Goal: Find specific page/section: Find specific page/section

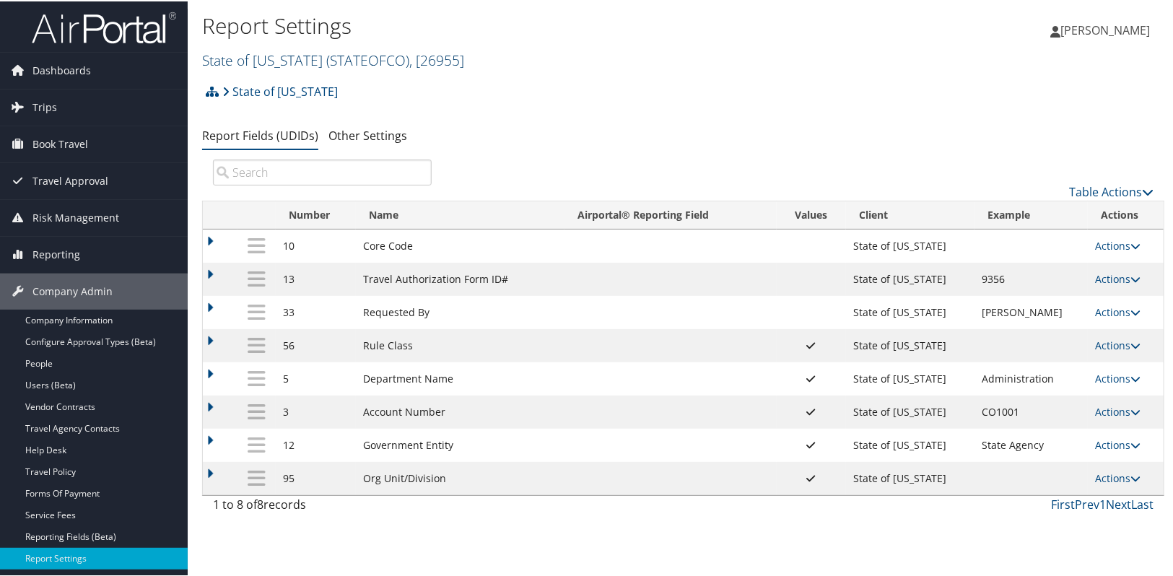
click at [281, 61] on link "State of Colorado ( STATEOFCO ) , [ 26955 ]" at bounding box center [333, 58] width 262 height 19
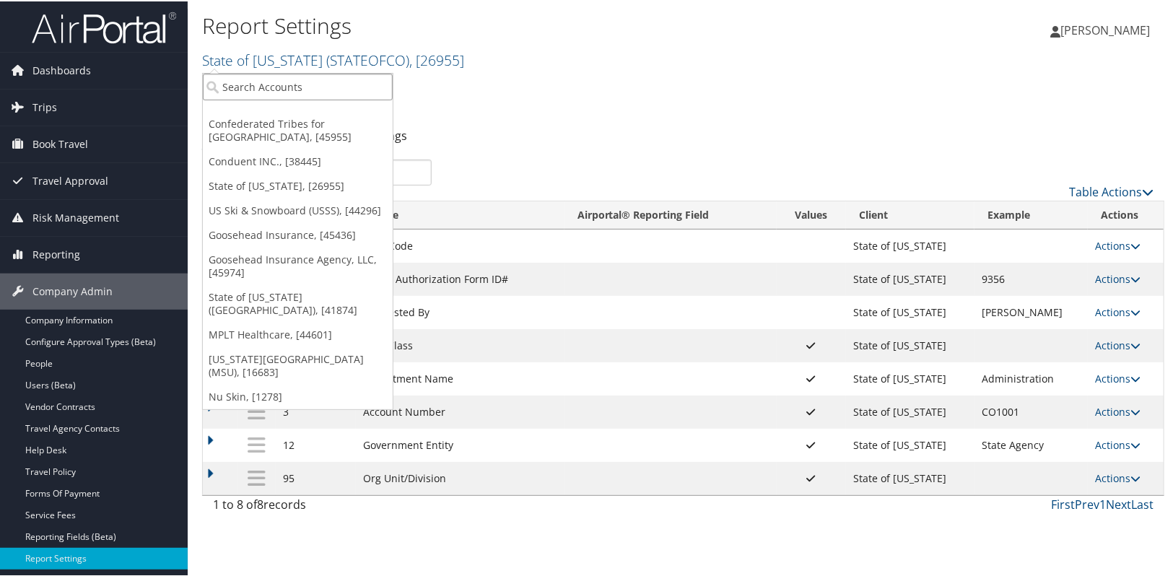
click at [275, 81] on input "search" at bounding box center [298, 85] width 190 height 27
type input "civica"
click at [268, 107] on div "Civica (301710), [41229]" at bounding box center [298, 111] width 206 height 13
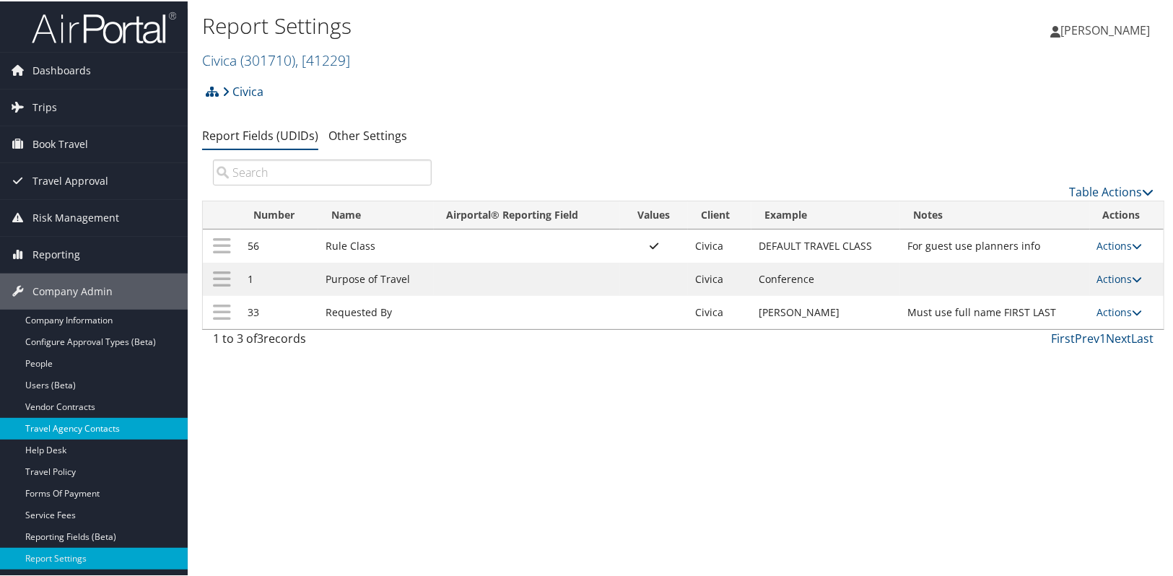
click at [101, 428] on link "Travel Agency Contacts" at bounding box center [94, 427] width 188 height 22
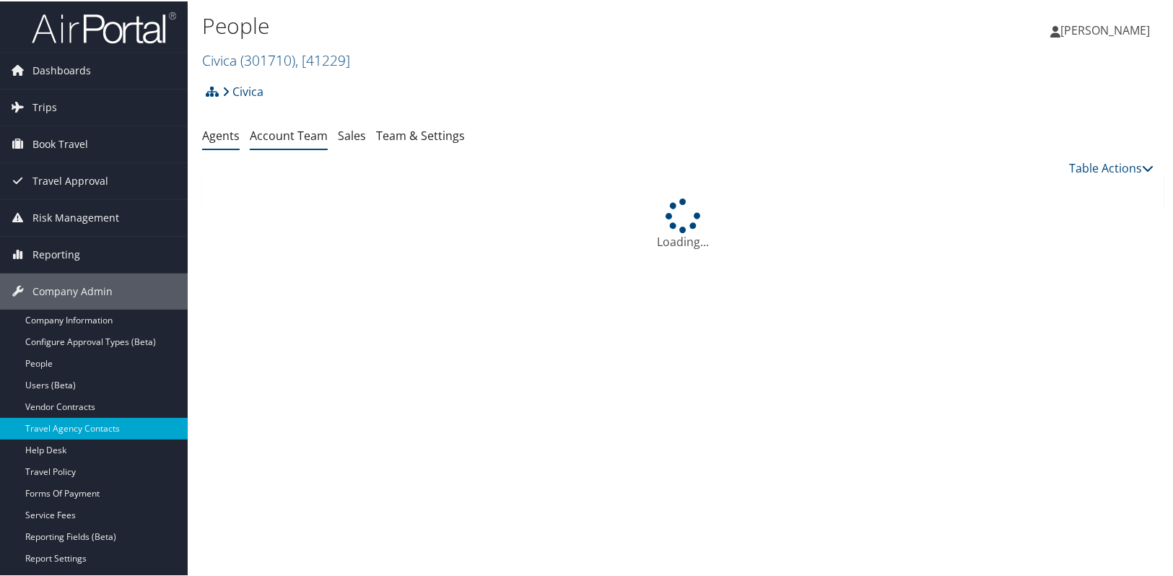
click at [285, 136] on link "Account Team" at bounding box center [289, 134] width 78 height 16
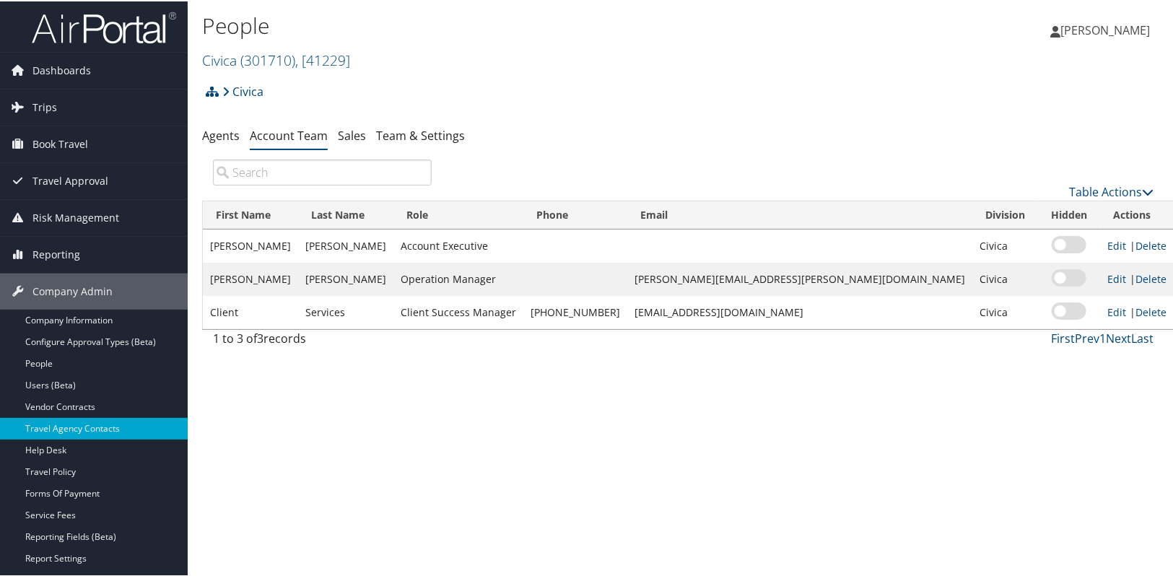
click at [478, 466] on div "People Civica ( 301710 ) , [ 41229 ] Civica Confederated Tribes for Warm Spring…" at bounding box center [683, 288] width 991 height 576
click at [115, 322] on link "Company Information" at bounding box center [94, 319] width 188 height 22
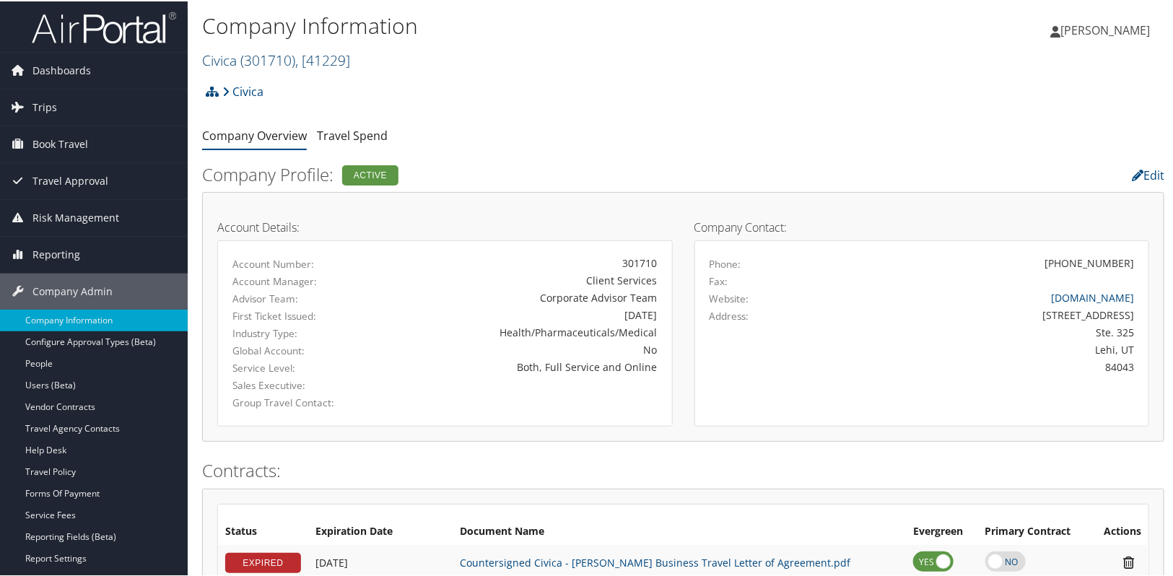
click at [236, 65] on link "Civica ( 301710 ) , [ 41229 ]" at bounding box center [276, 58] width 148 height 19
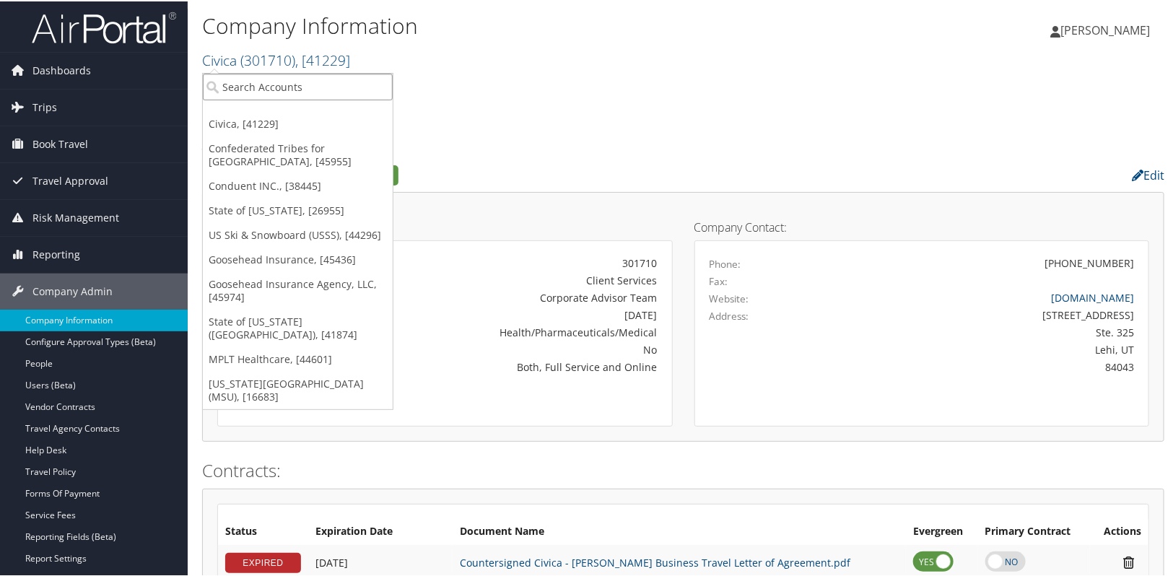
click at [240, 94] on input "search" at bounding box center [298, 85] width 190 height 27
type input "xyn"
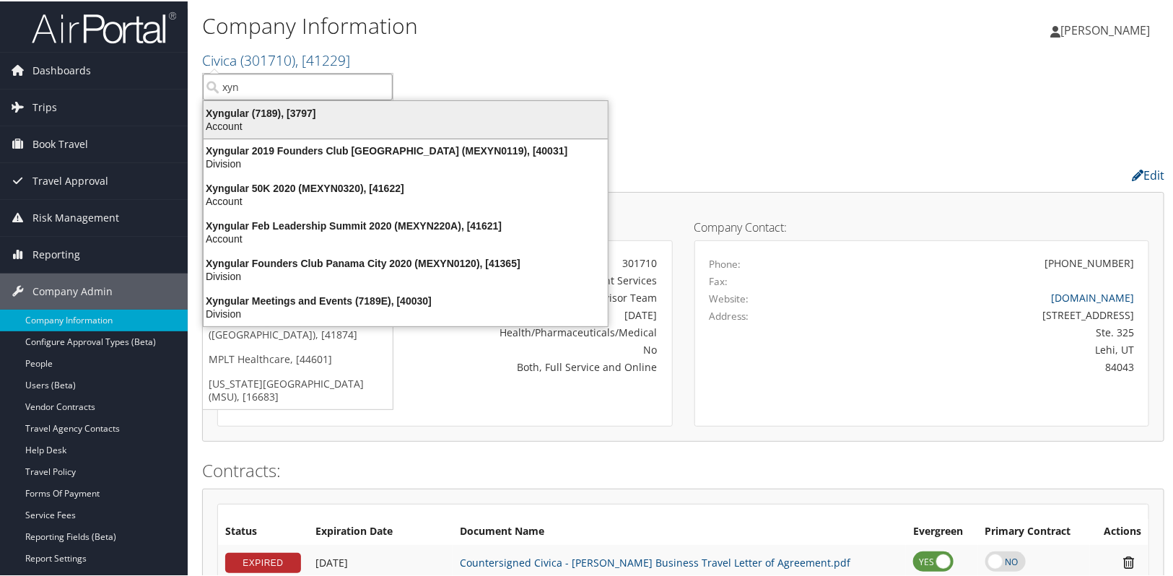
click at [229, 125] on div "Account" at bounding box center [405, 124] width 421 height 13
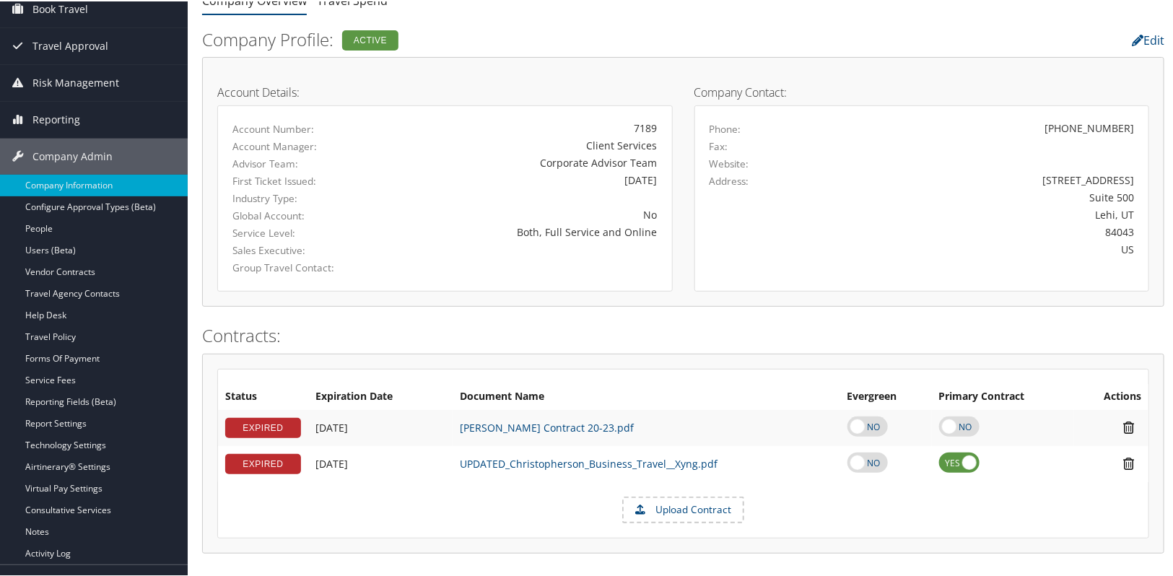
scroll to position [131, 0]
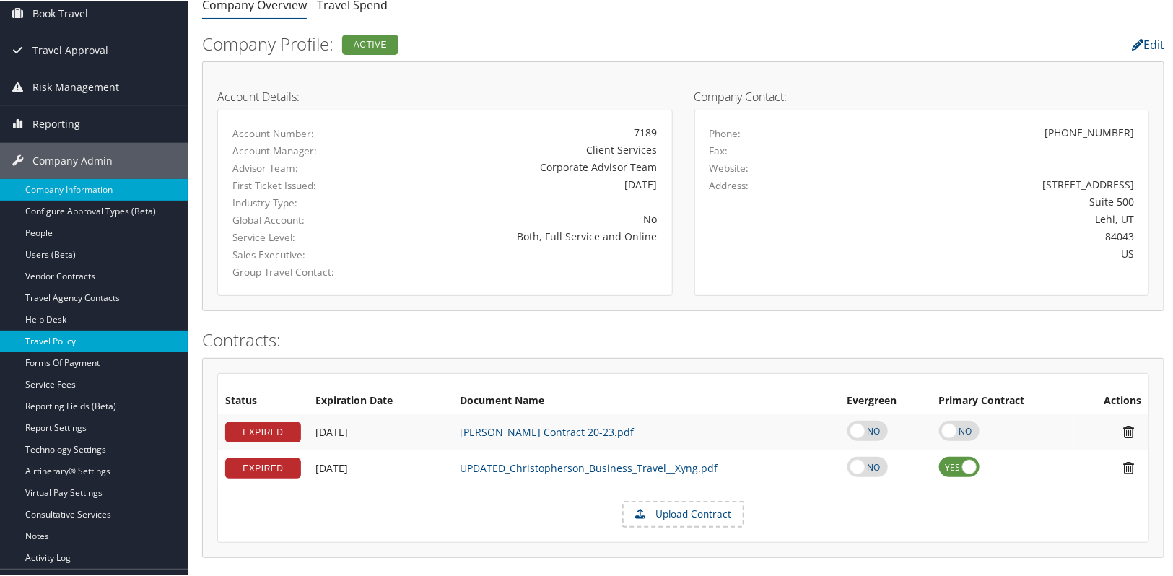
click at [73, 333] on link "Travel Policy" at bounding box center [94, 340] width 188 height 22
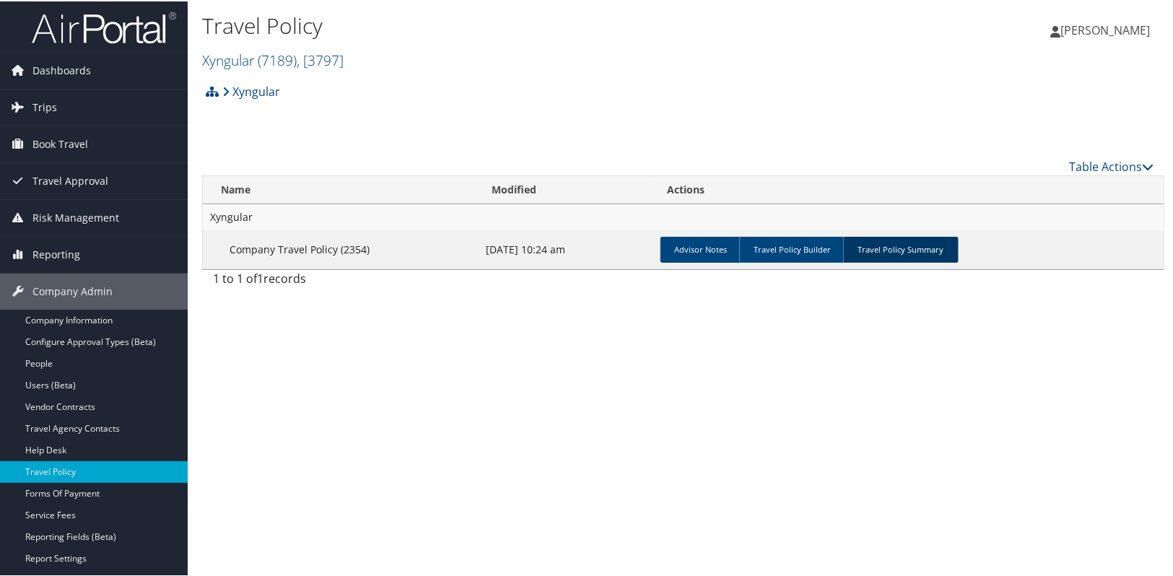
click at [888, 257] on link "Travel Policy Summary" at bounding box center [900, 248] width 115 height 26
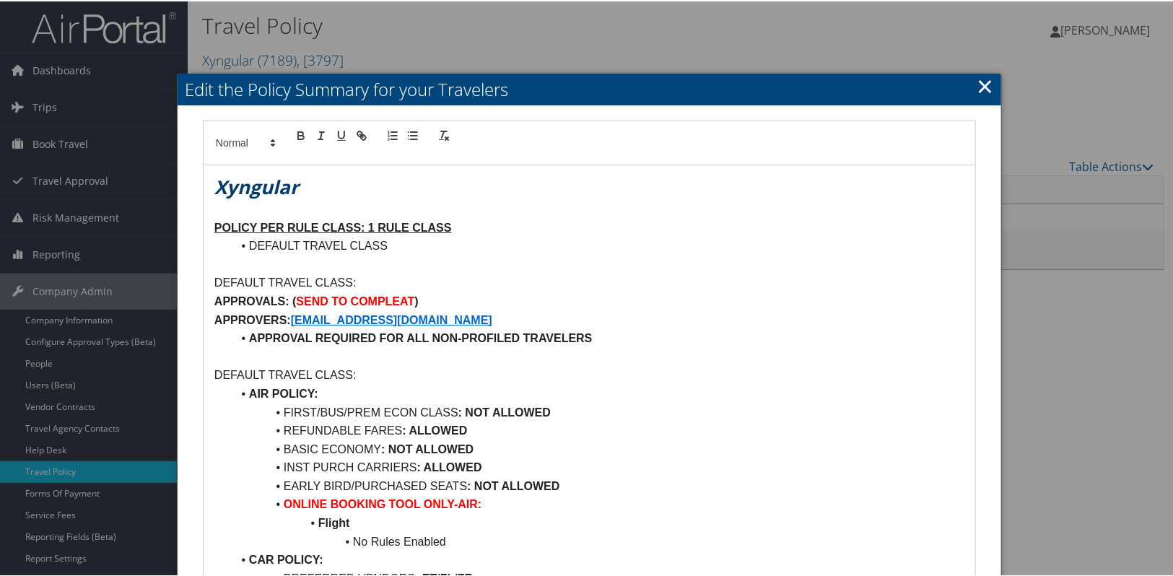
click at [984, 93] on link "×" at bounding box center [984, 84] width 17 height 29
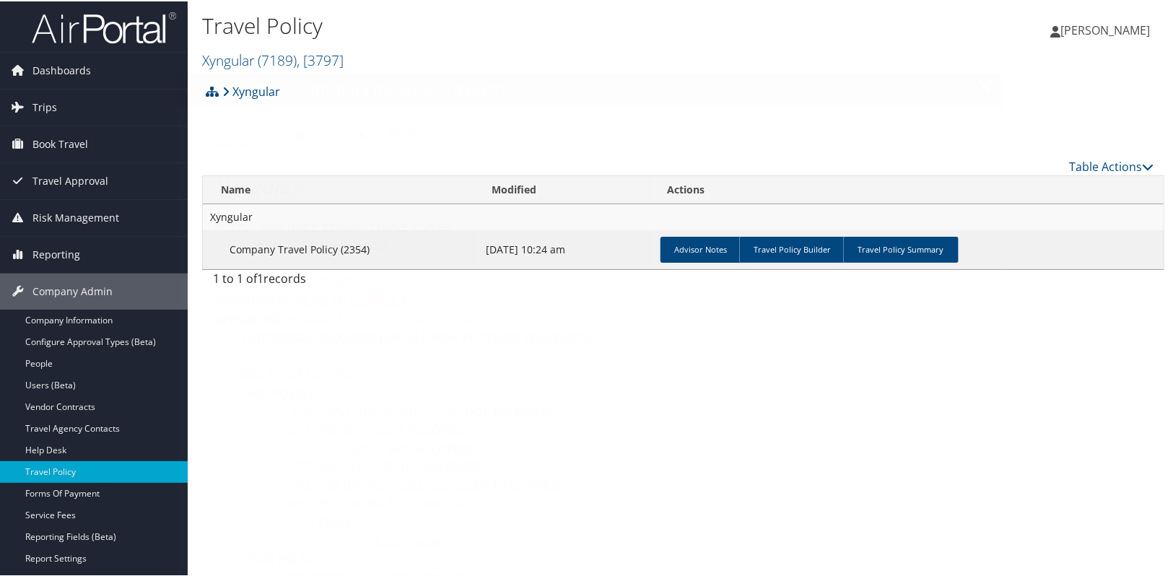
click at [763, 41] on div "Travel Policy Xyngular ( 7189 ) , [ 3797 ] Civica Confederated Tribes for Warm …" at bounding box center [523, 39] width 642 height 61
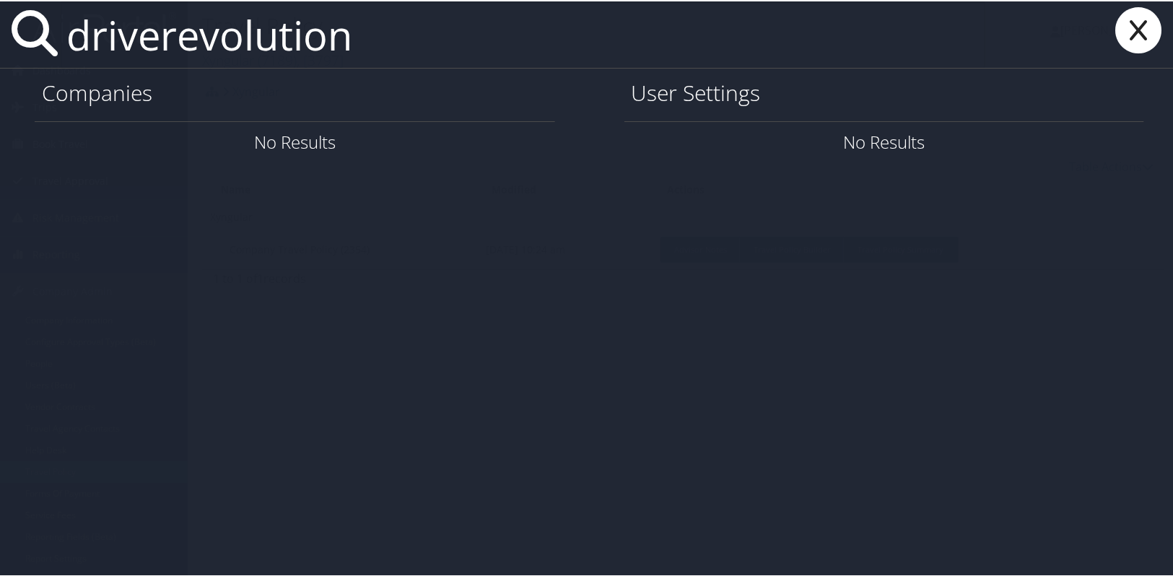
click at [152, 30] on input "driverevolution" at bounding box center [523, 33] width 924 height 66
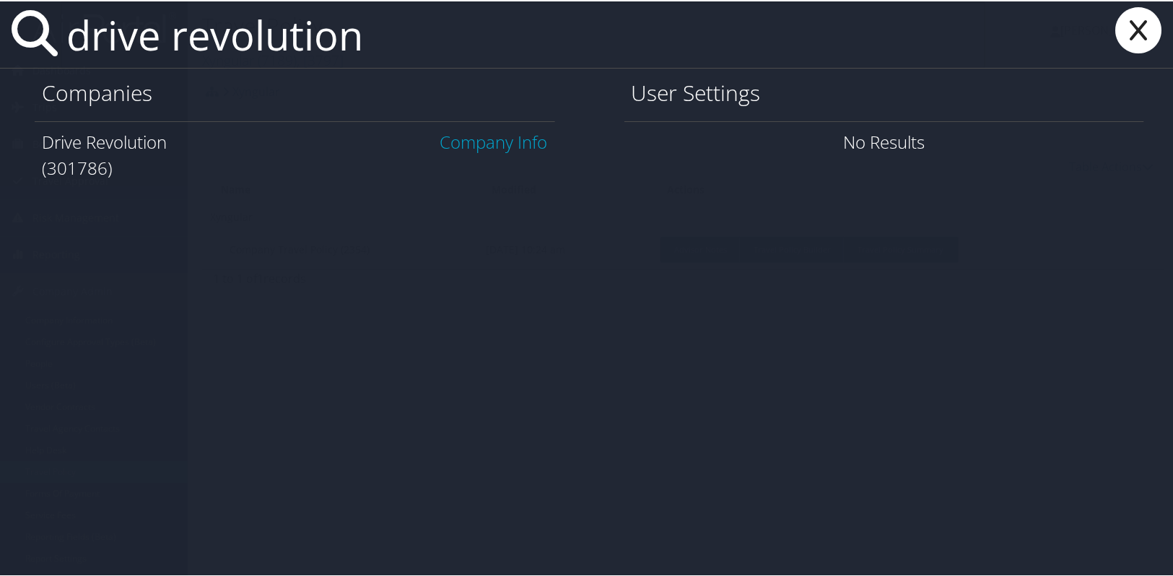
type input "drive revolution"
click at [477, 137] on link "Company Info" at bounding box center [494, 140] width 108 height 24
